Goal: Task Accomplishment & Management: Manage account settings

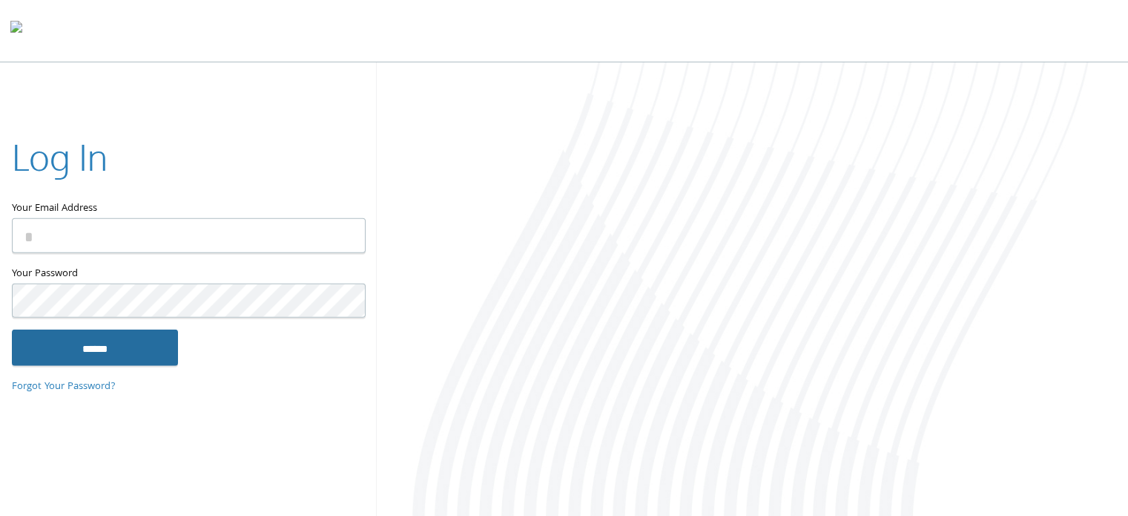
type input "**********"
click at [101, 341] on input "******" at bounding box center [95, 347] width 166 height 36
type input "**********"
click at [89, 341] on input "******" at bounding box center [95, 347] width 166 height 36
